Goal: Information Seeking & Learning: Learn about a topic

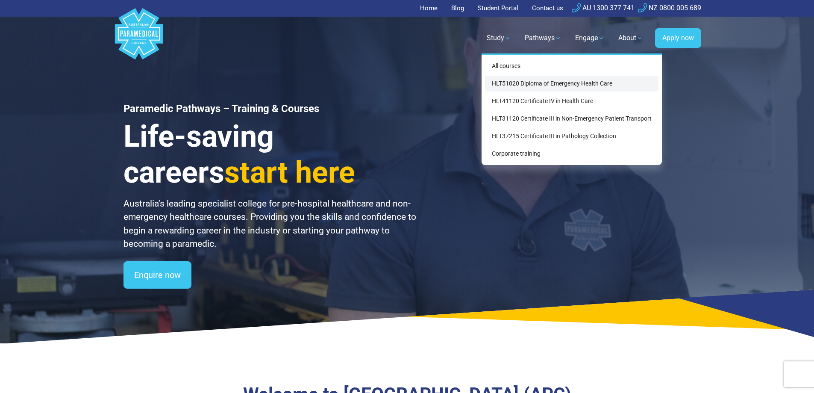
click at [562, 83] on link "HLT51020 Diploma of Emergency Health Care" at bounding box center [571, 84] width 173 height 16
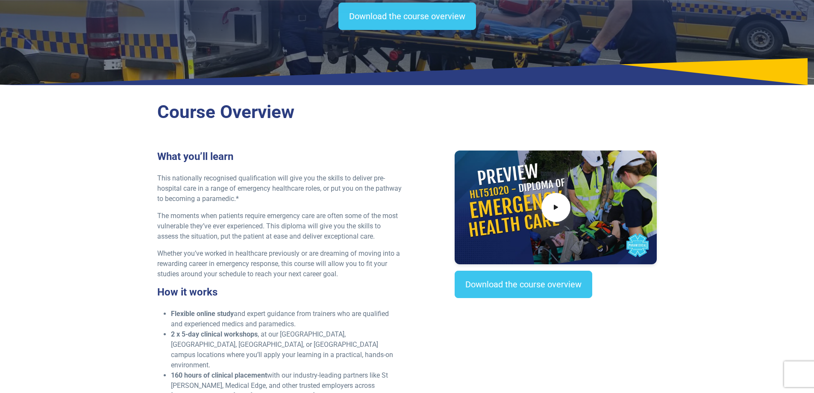
scroll to position [182, 0]
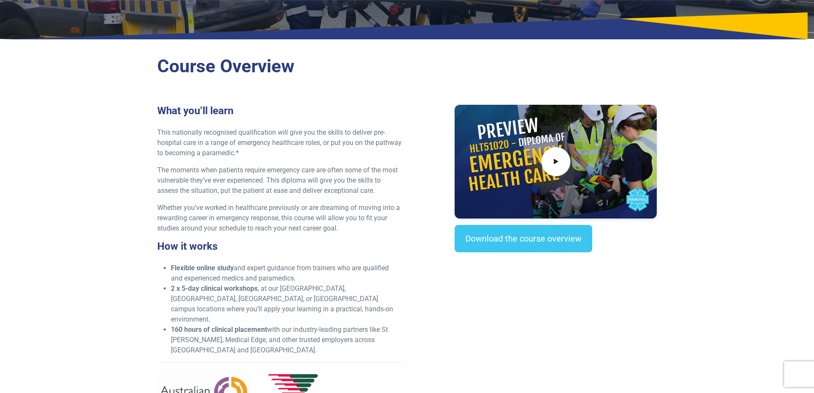
click at [690, 188] on div "Course Overview What you’ll learn This nationally recognised qualification will…" at bounding box center [407, 254] width 598 height 419
drag, startPoint x: 171, startPoint y: 289, endPoint x: 209, endPoint y: 292, distance: 38.2
click at [208, 292] on ul "Flexible online study and expert guidance from trainers who are qualified and e…" at bounding box center [279, 309] width 245 height 92
click at [394, 204] on p "Whether you’ve worked in healthcare previously or are dreaming of moving into a…" at bounding box center [279, 217] width 245 height 31
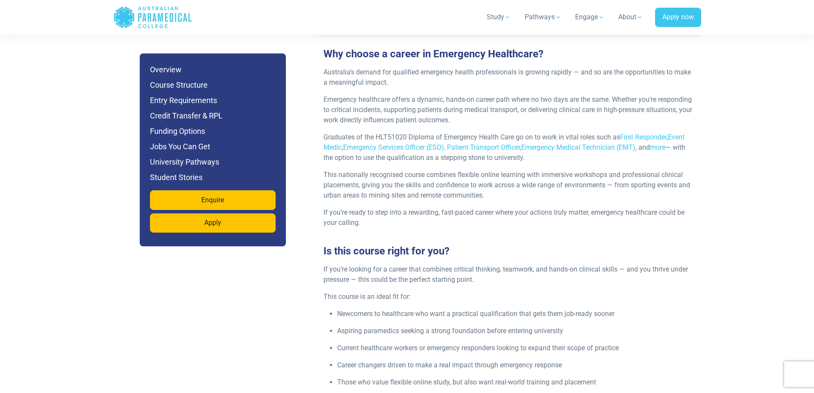
scroll to position [1094, 0]
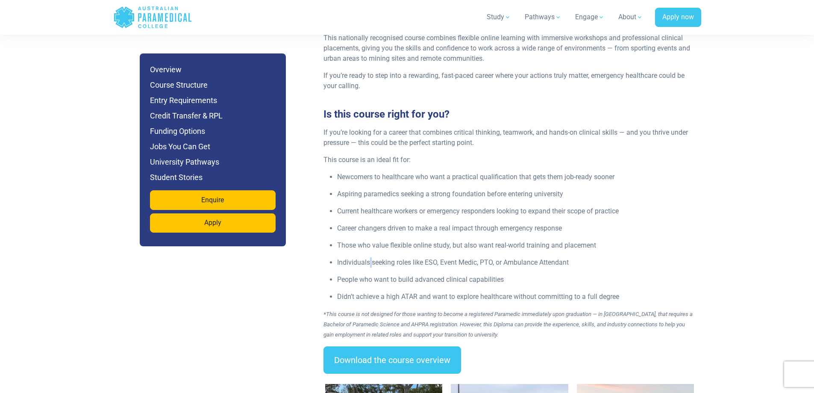
drag, startPoint x: 372, startPoint y: 242, endPoint x: 514, endPoint y: 243, distance: 142.3
click at [514, 257] on p "Individuals seeking roles like ESO, Event Medic, PTO, or Ambulance Attendant" at bounding box center [516, 262] width 359 height 10
click at [686, 172] on p "Newcomers to healthcare who want a practical qualification that gets them job-r…" at bounding box center [516, 177] width 359 height 10
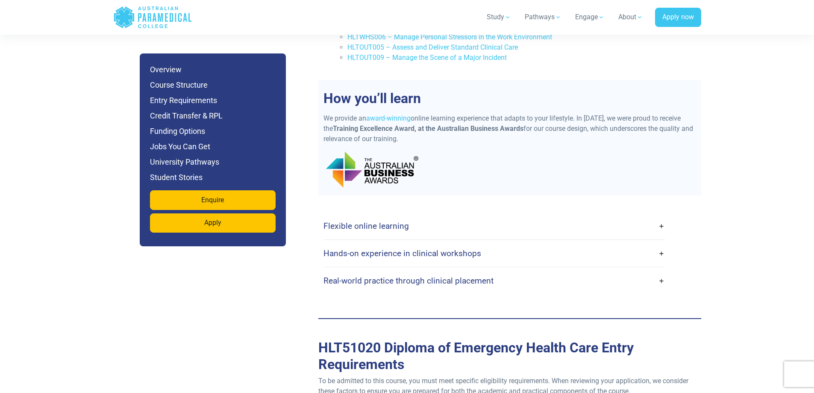
scroll to position [2278, 0]
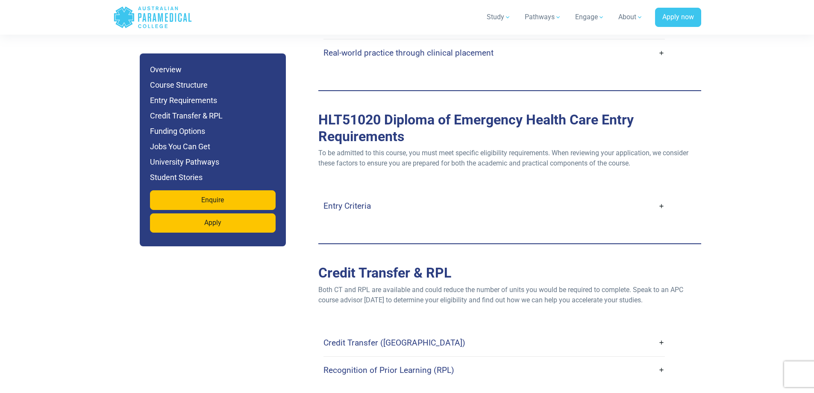
click at [346, 201] on h4 "Entry Criteria" at bounding box center [346, 206] width 47 height 10
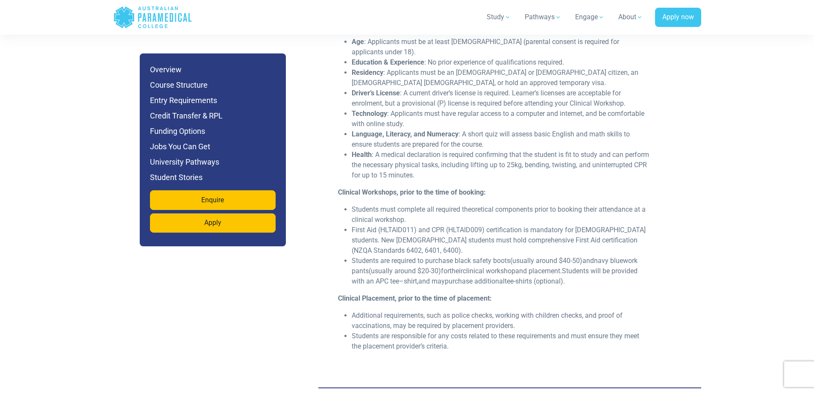
scroll to position [2370, 0]
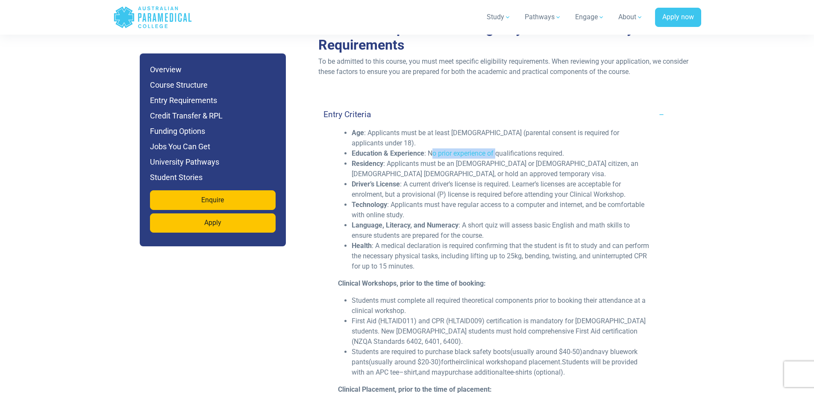
drag, startPoint x: 446, startPoint y: 120, endPoint x: 564, endPoint y: 126, distance: 117.7
click at [564, 148] on li "Education & Experience : No prior experience of qualifications required." at bounding box center [501, 153] width 299 height 10
click at [569, 179] on li "Driver’s License : A current driver’s license is required. Learner’s licenses a…" at bounding box center [501, 189] width 299 height 21
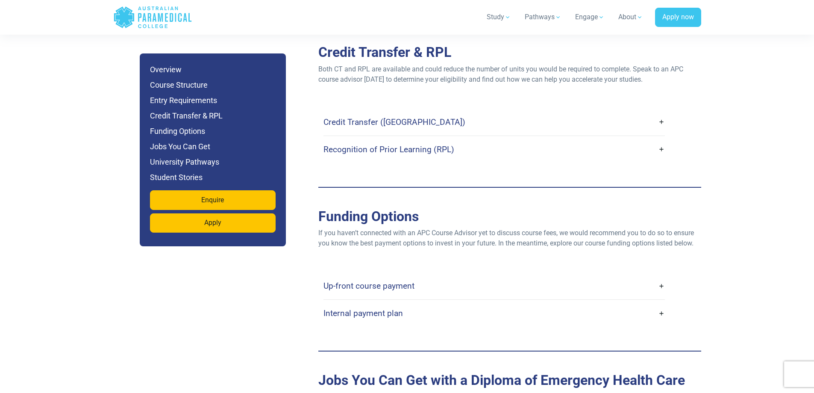
scroll to position [2871, 0]
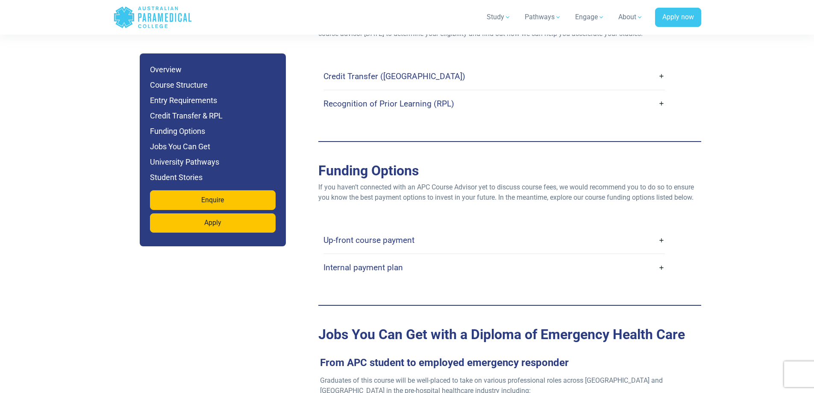
click at [411, 235] on h4 "Up-front course payment" at bounding box center [368, 240] width 91 height 10
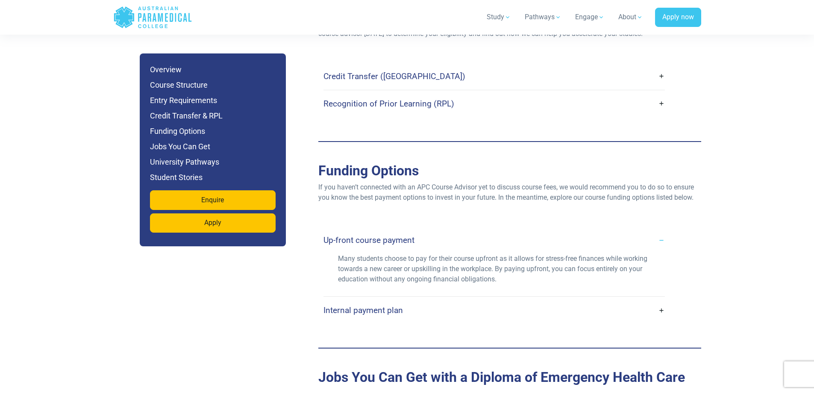
scroll to position [2916, 0]
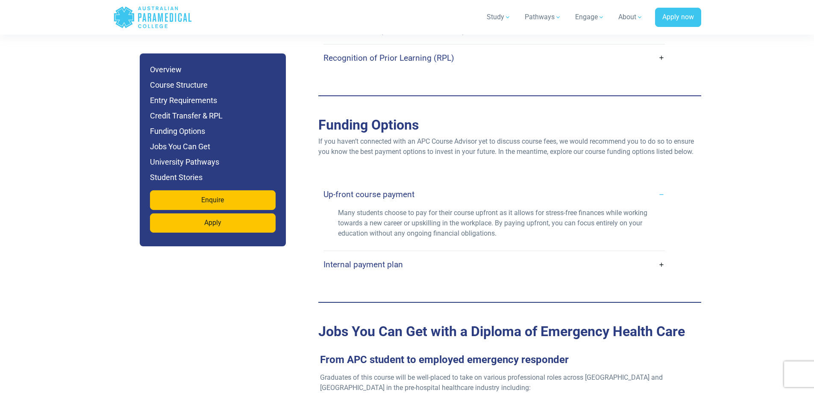
click at [389, 254] on link "Internal payment plan" at bounding box center [493, 264] width 341 height 20
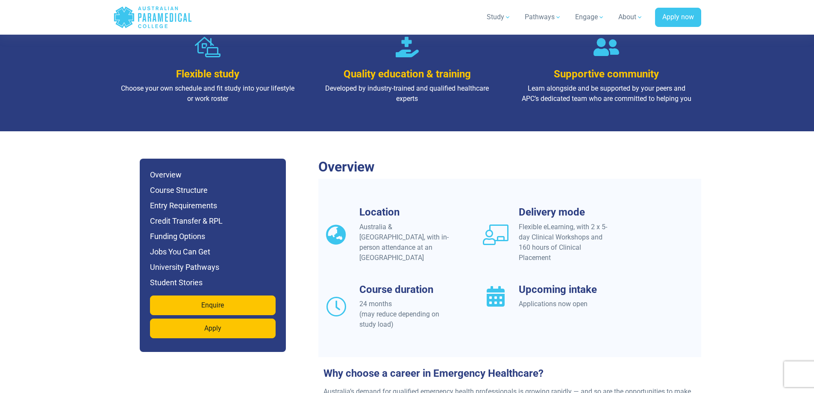
scroll to position [684, 0]
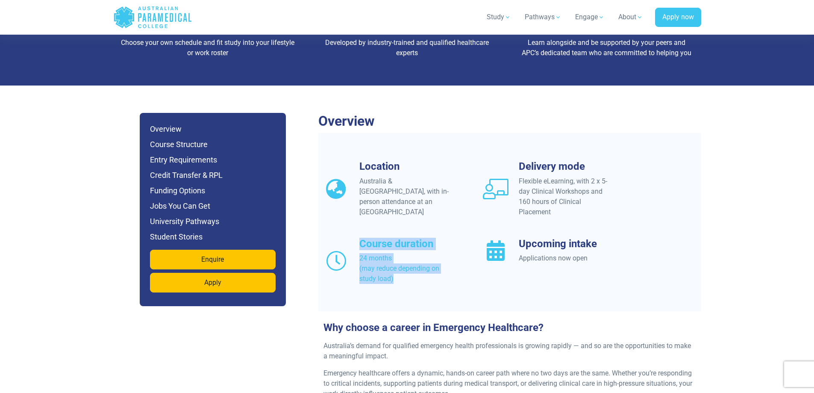
drag, startPoint x: 351, startPoint y: 229, endPoint x: 411, endPoint y: 260, distance: 68.0
click at [411, 260] on div "Course duration 24 months (may reduce depending on study load)" at bounding box center [397, 261] width 149 height 47
click at [442, 261] on div "24 months (may reduce depending on study load)" at bounding box center [405, 268] width 93 height 31
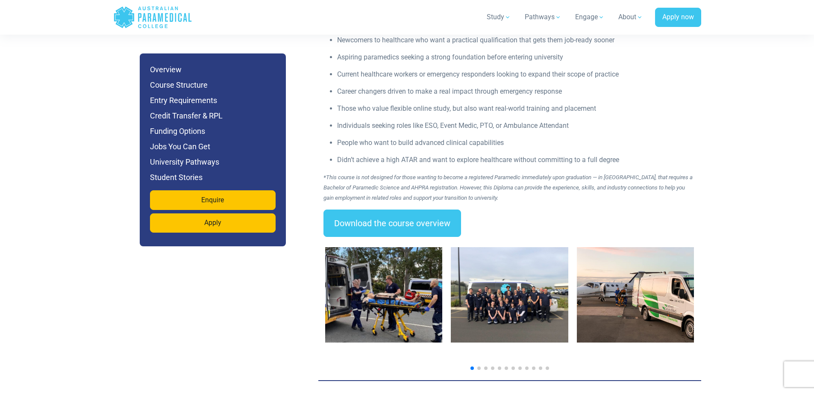
scroll to position [1185, 0]
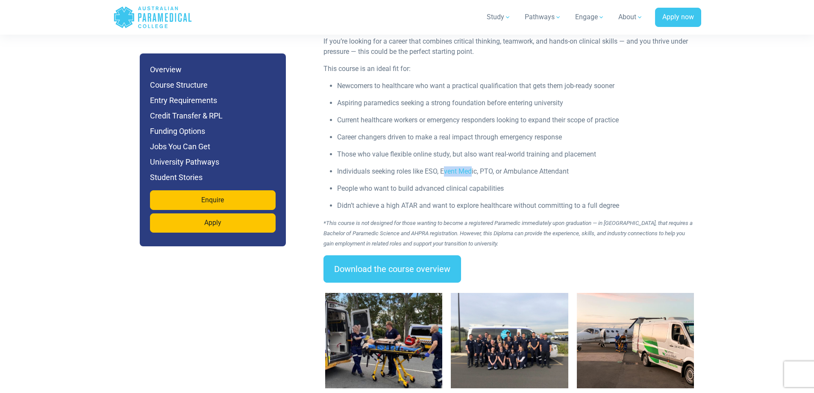
drag, startPoint x: 445, startPoint y: 147, endPoint x: 469, endPoint y: 150, distance: 24.5
click at [469, 166] on p "Individuals seeking roles like ESO, Event Medic, PTO, or Ambulance Attendant" at bounding box center [516, 171] width 359 height 10
click at [695, 183] on p "People who want to build advanced clinical capabilities" at bounding box center [516, 188] width 359 height 10
